Goal: Book appointment/travel/reservation

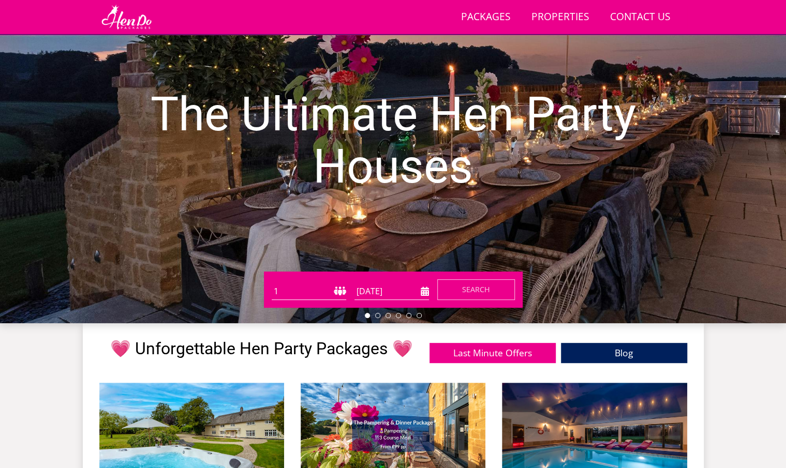
scroll to position [164, 0]
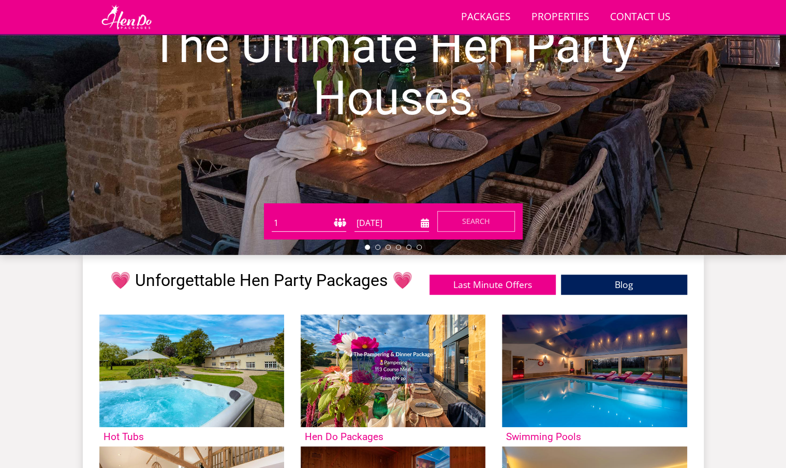
click at [337, 221] on select "1 2 3 4 5 6 7 8 9 10 11 12 13 14 15 16 17 18 19 20 21 22 23 24 25 26 27 28 29 3…" at bounding box center [309, 223] width 74 height 17
select select "28"
click at [272, 215] on select "1 2 3 4 5 6 7 8 9 10 11 12 13 14 15 16 17 18 19 20 21 22 23 24 25 26 27 28 29 3…" at bounding box center [309, 223] width 74 height 17
click at [420, 223] on input "[DATE]" at bounding box center [391, 223] width 74 height 17
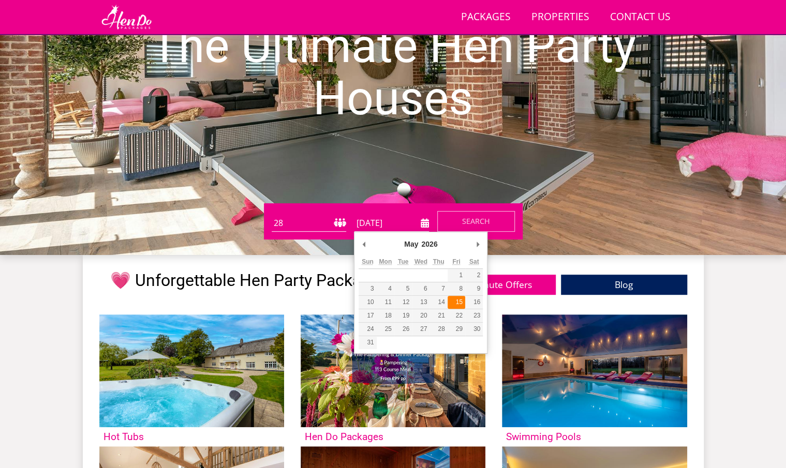
type input "[DATE]"
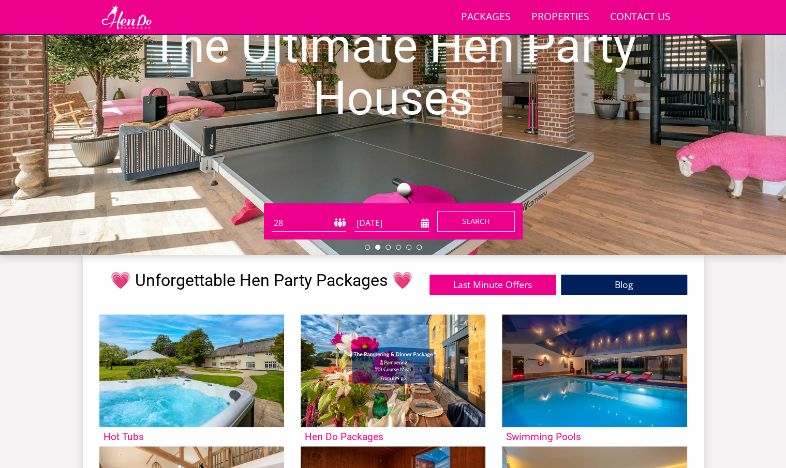
click at [479, 227] on button "Search" at bounding box center [476, 221] width 78 height 21
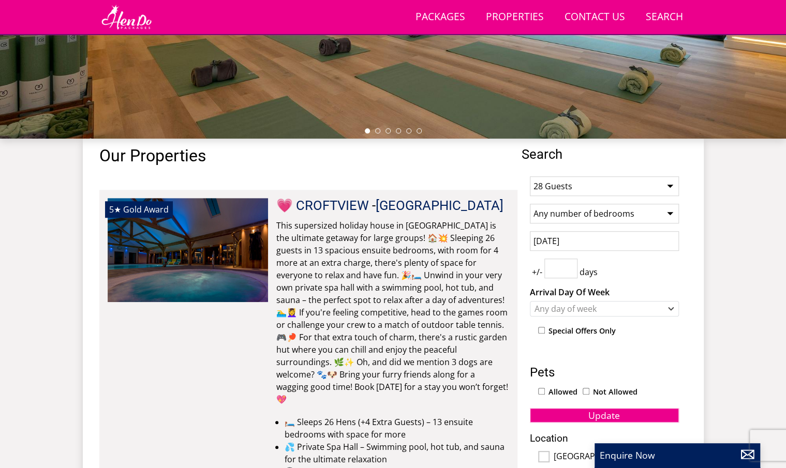
scroll to position [319, 0]
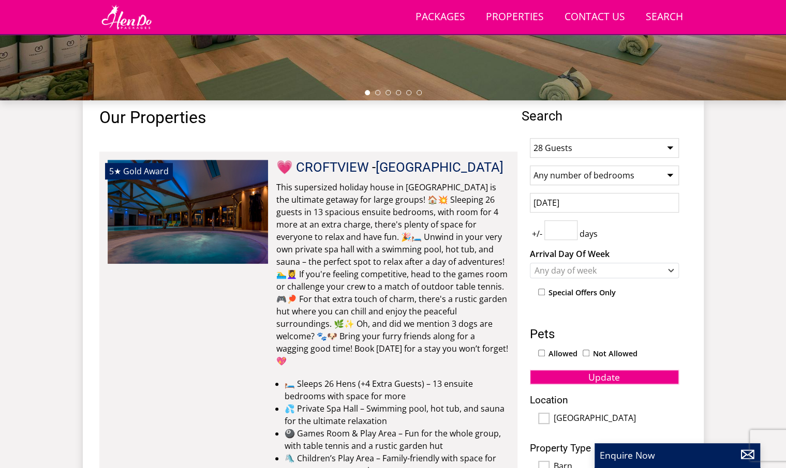
click at [562, 229] on input "number" at bounding box center [560, 230] width 33 height 20
click at [569, 227] on input "1" at bounding box center [560, 230] width 33 height 20
type input "2"
click at [569, 227] on input "2" at bounding box center [560, 230] width 33 height 20
click at [649, 225] on div "+/- 2 days" at bounding box center [604, 230] width 149 height 20
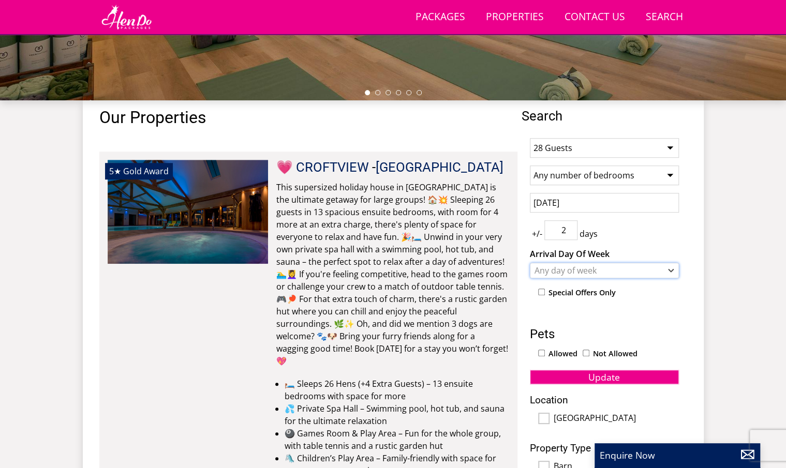
click at [643, 265] on div "Any day of week" at bounding box center [599, 270] width 134 height 11
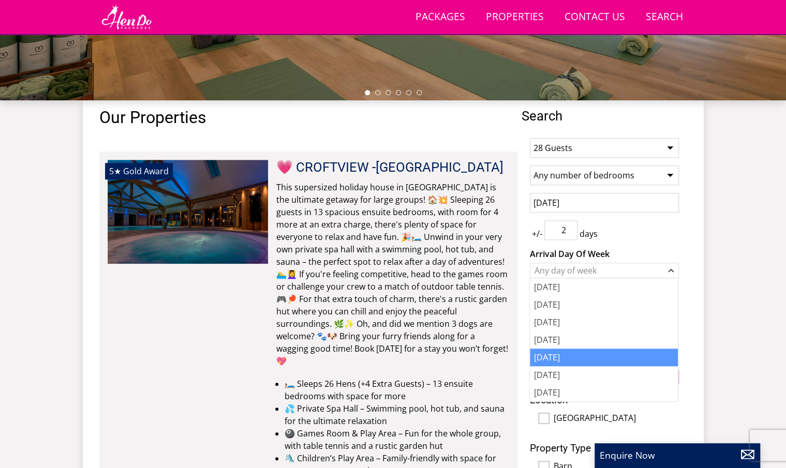
click at [584, 355] on div "[DATE]" at bounding box center [604, 358] width 148 height 18
click at [713, 249] on div "Search Menu Packages Properties Contact Us [PHONE_NUMBER] Search Check Availabi…" at bounding box center [393, 159] width 786 height 911
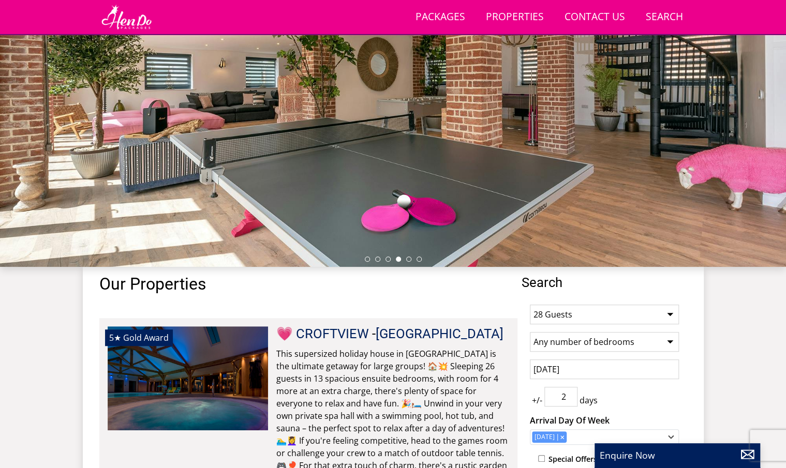
scroll to position [420, 0]
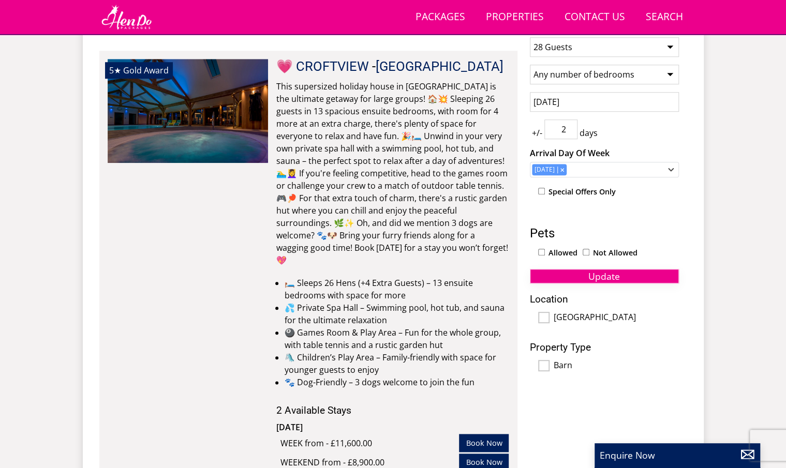
click at [613, 273] on span "Update" at bounding box center [604, 276] width 32 height 12
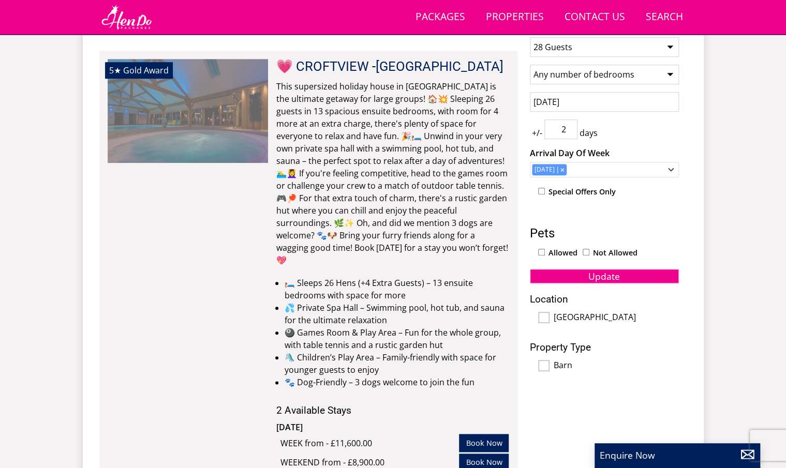
click at [243, 144] on img at bounding box center [188, 110] width 160 height 103
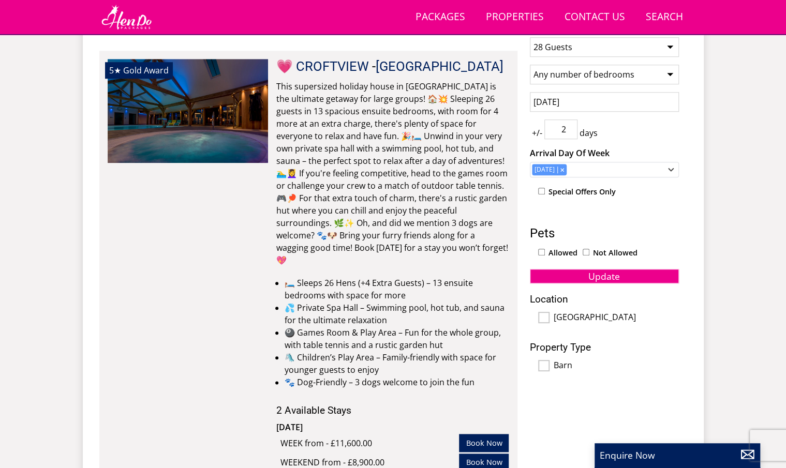
select select "28"
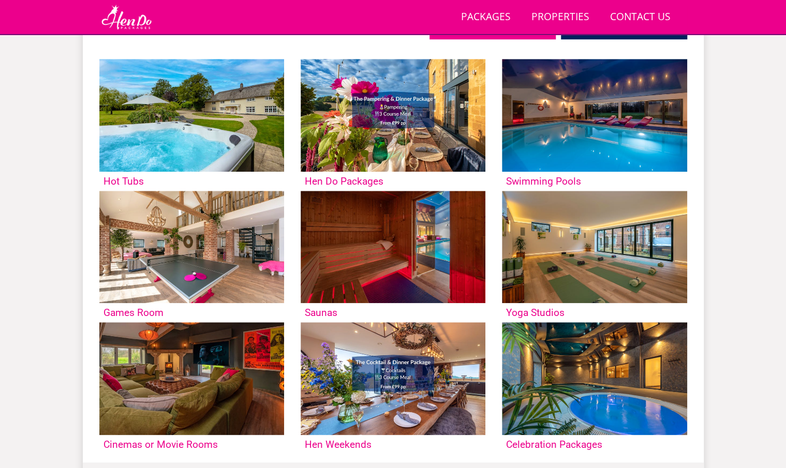
scroll to position [164, 0]
